Goal: Find specific page/section: Find specific page/section

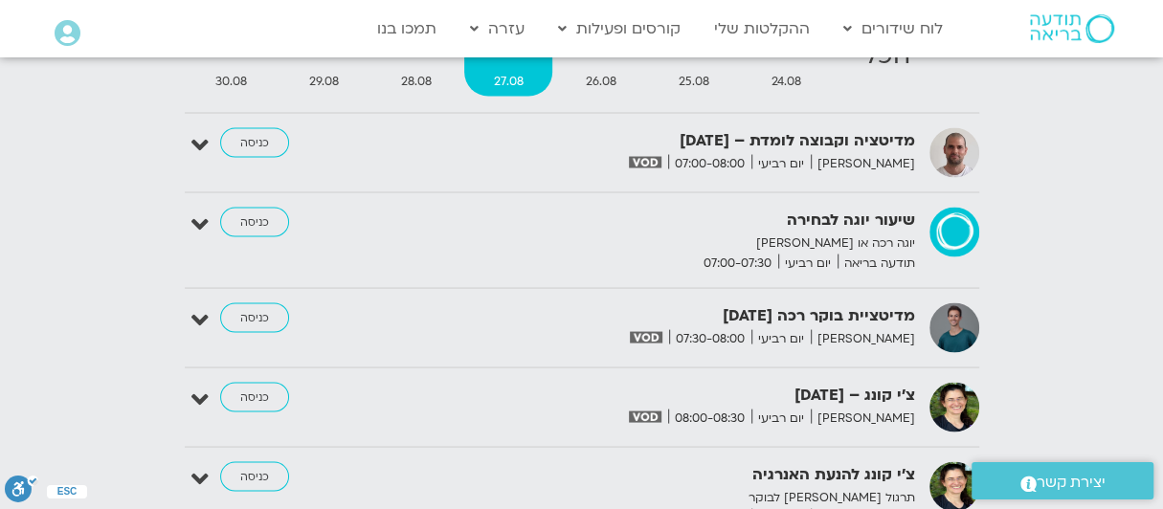
scroll to position [2597, 0]
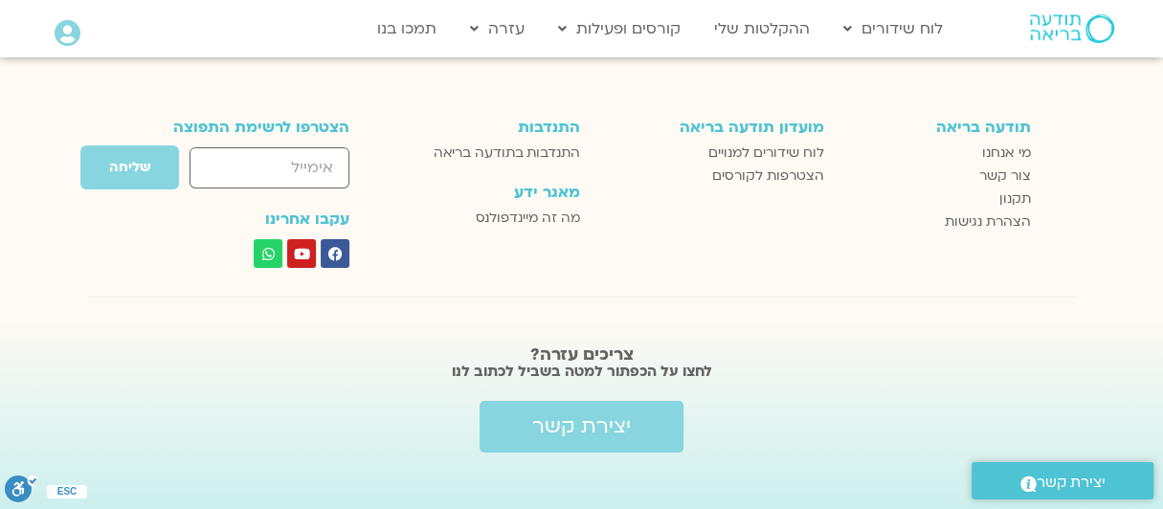
scroll to position [3424, 0]
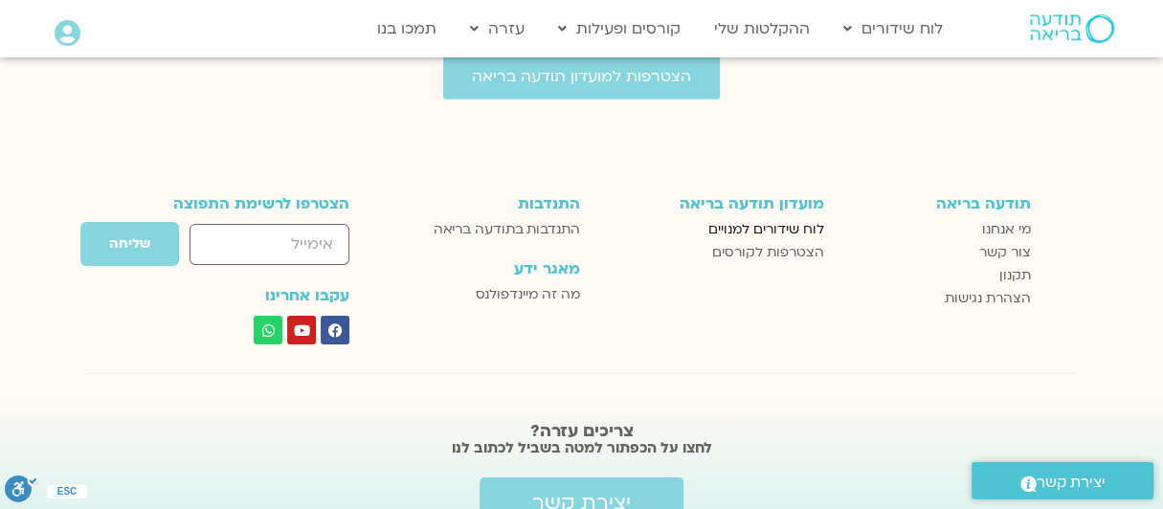
click at [790, 218] on span "לוח שידורים למנויים" at bounding box center [766, 229] width 116 height 23
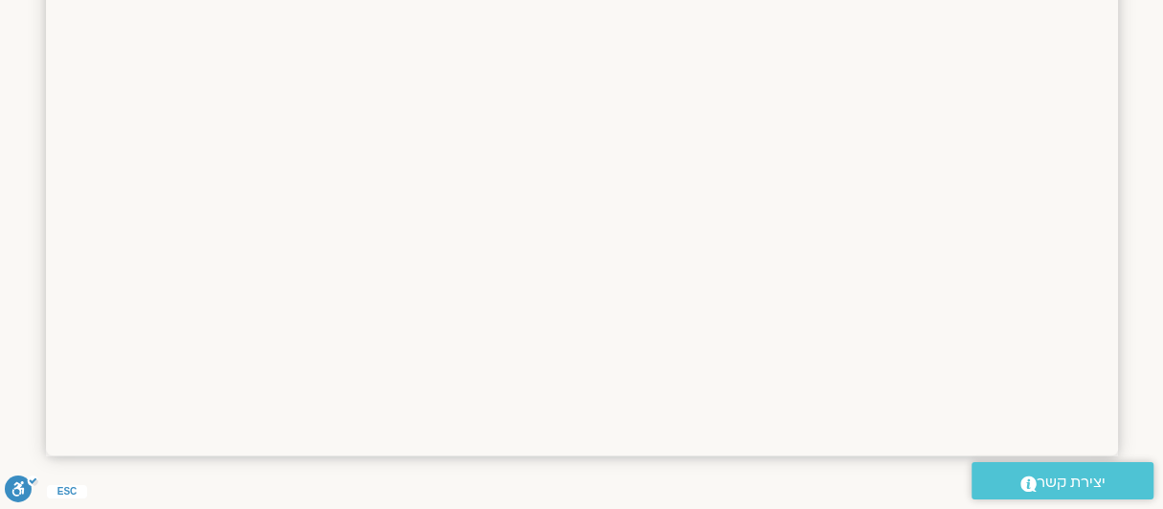
scroll to position [2345, 0]
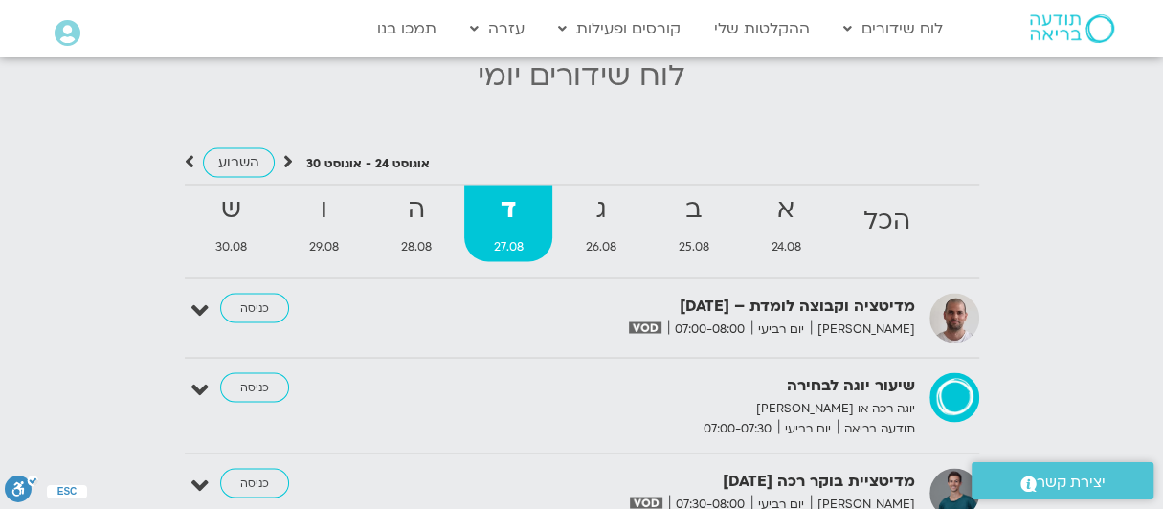
scroll to position [1841, 0]
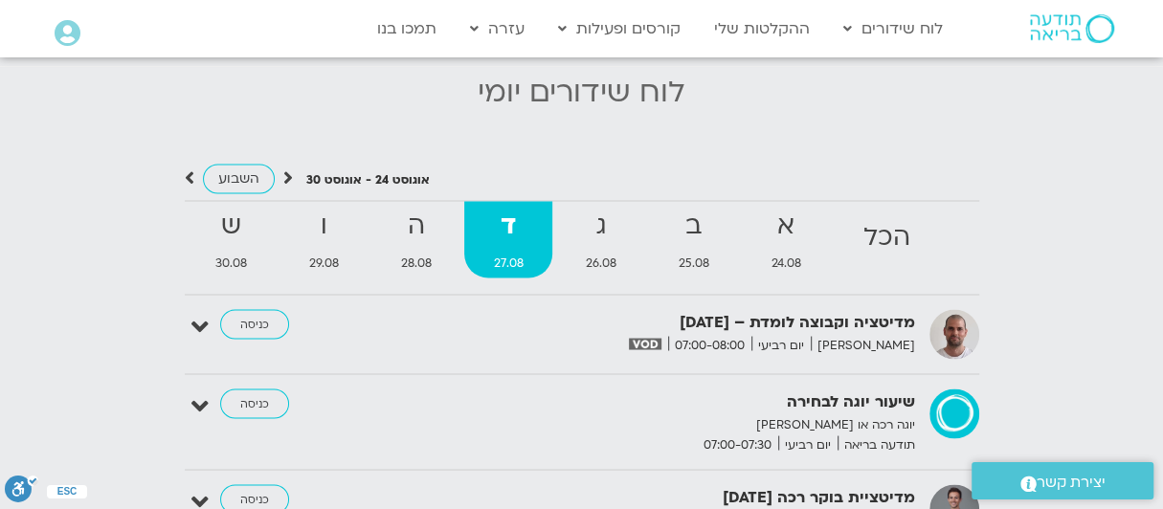
click at [515, 229] on strong "ד" at bounding box center [508, 226] width 88 height 43
click at [519, 253] on span "27.08" at bounding box center [508, 263] width 88 height 20
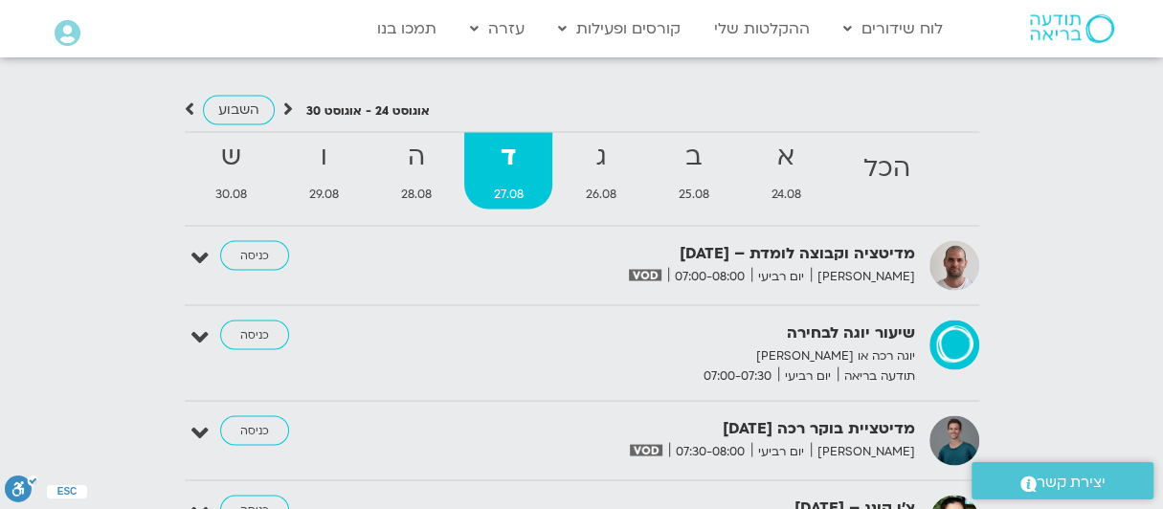
scroll to position [1900, 0]
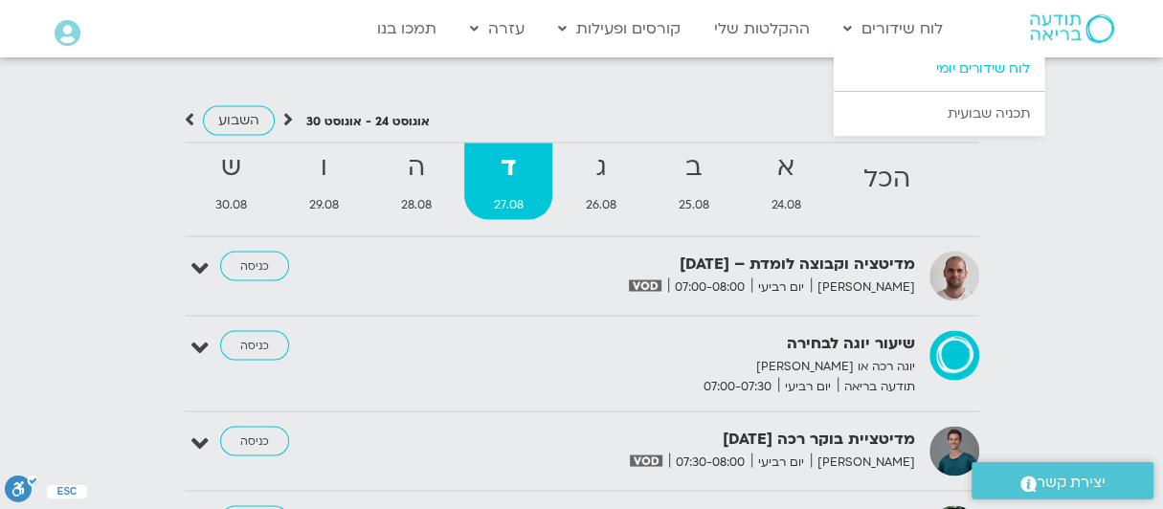
click at [992, 75] on link "לוח שידורים יומי" at bounding box center [938, 69] width 211 height 44
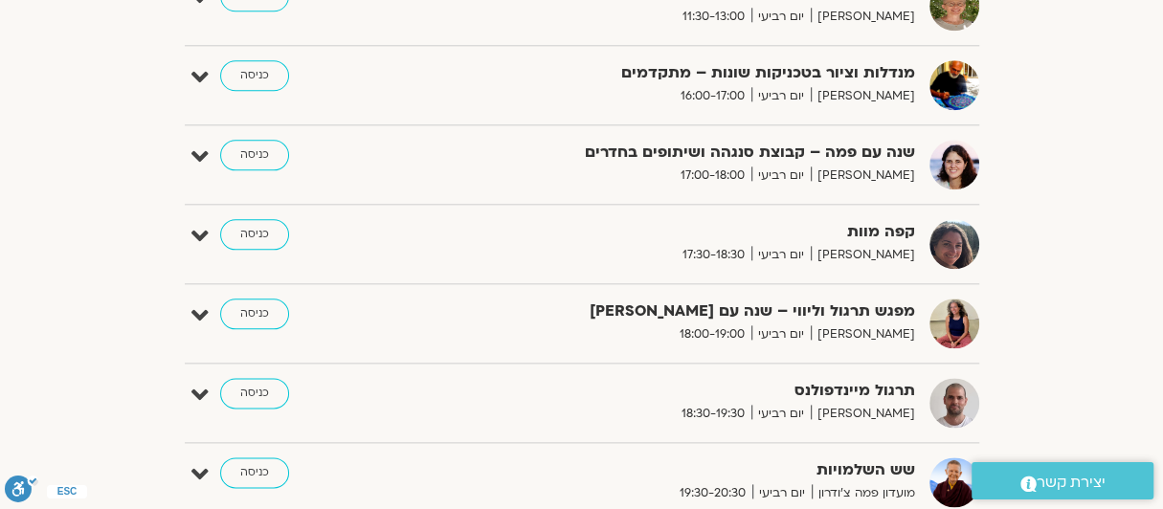
scroll to position [1189, 0]
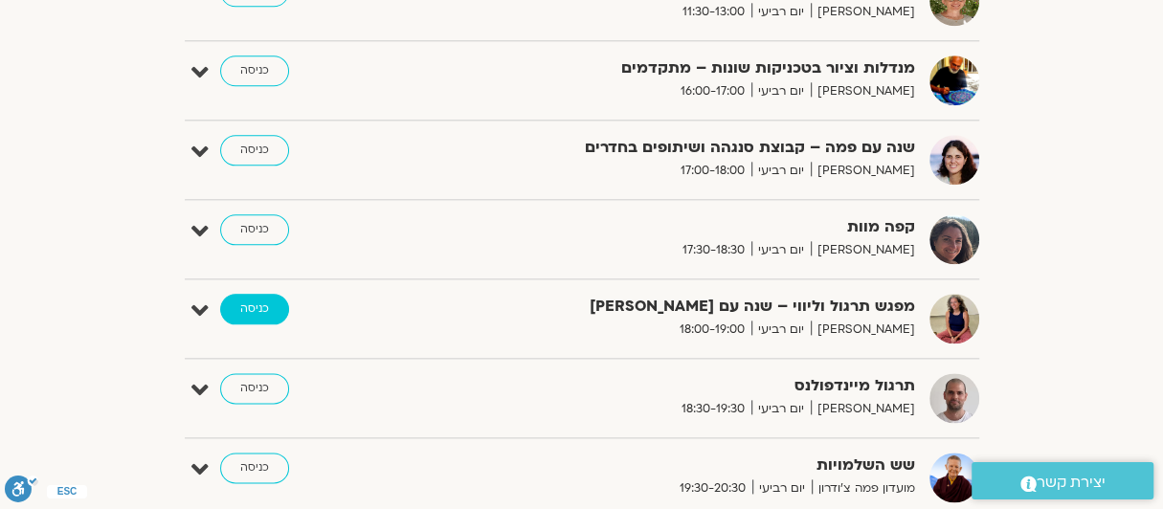
click at [260, 300] on link "כניסה" at bounding box center [254, 309] width 69 height 31
